Goal: Manage account settings

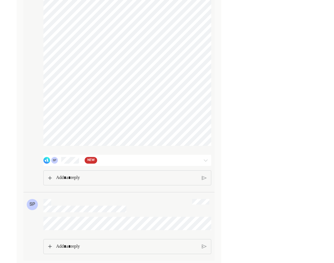
scroll to position [655, 0]
click at [191, 157] on div at bounding box center [198, 160] width 25 height 7
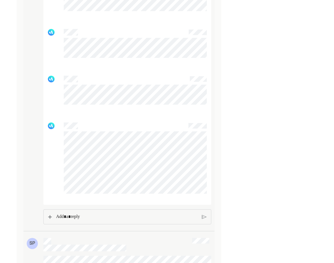
scroll to position [1044, 0]
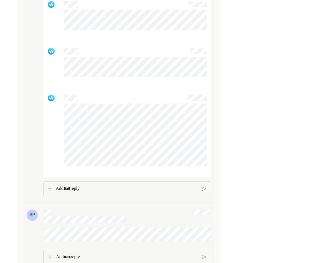
click at [128, 192] on p "Rich Text Editor. Editing area: main" at bounding box center [127, 188] width 142 height 7
click at [51, 190] on img at bounding box center [50, 189] width 4 height 4
click at [135, 189] on div "Rich Text Editor. Editing area: main" at bounding box center [126, 189] width 147 height 14
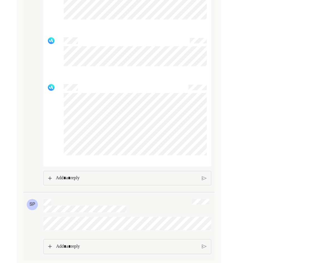
scroll to position [1063, 0]
click at [144, 178] on div "Rich Text Editor. Editing area: main" at bounding box center [126, 178] width 147 height 14
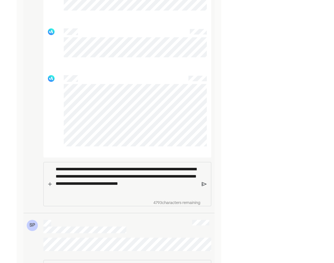
click at [203, 187] on img at bounding box center [204, 184] width 5 height 5
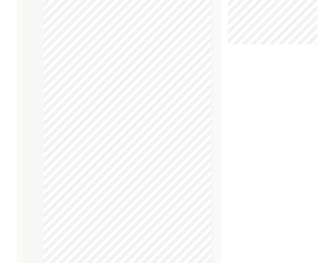
scroll to position [77, 0]
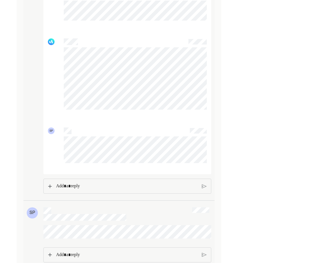
scroll to position [1117, 0]
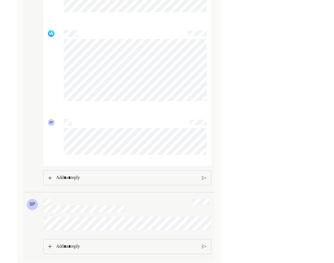
click at [169, 174] on p "Rich Text Editor. Editing area: main" at bounding box center [126, 177] width 141 height 7
click at [80, 174] on p "Rich Text Editor. Editing area: main" at bounding box center [127, 177] width 142 height 7
drag, startPoint x: 80, startPoint y: 174, endPoint x: 60, endPoint y: 174, distance: 20.3
click at [57, 175] on p "Rich Text Editor. Editing area: main" at bounding box center [127, 177] width 142 height 7
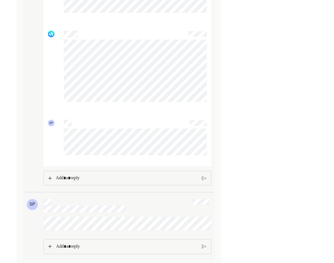
click at [61, 174] on p "Rich Text Editor. Editing area: main" at bounding box center [127, 177] width 142 height 7
drag, startPoint x: 61, startPoint y: 174, endPoint x: 266, endPoint y: 158, distance: 205.5
